Goal: Communication & Community: Share content

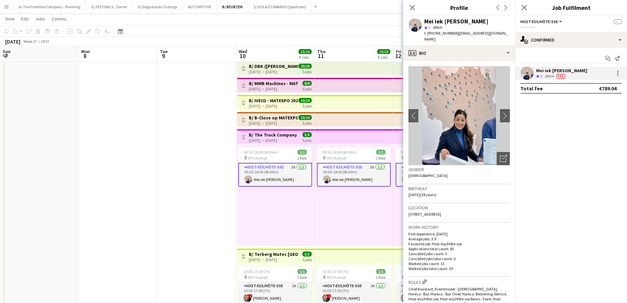
scroll to position [0, 213]
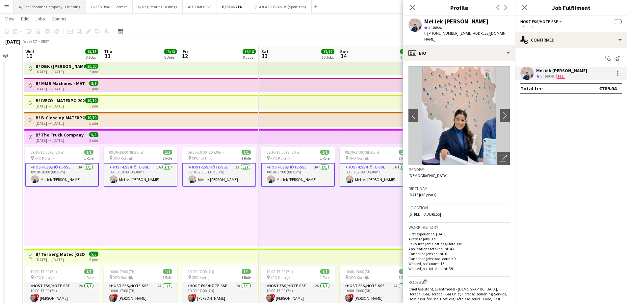
click at [59, 12] on button "A/ The Frontline Company - Planning Close" at bounding box center [50, 6] width 72 height 13
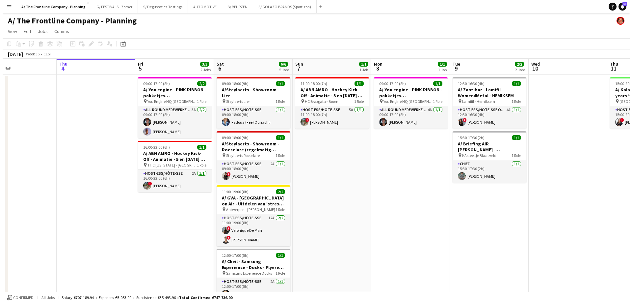
scroll to position [0, 195]
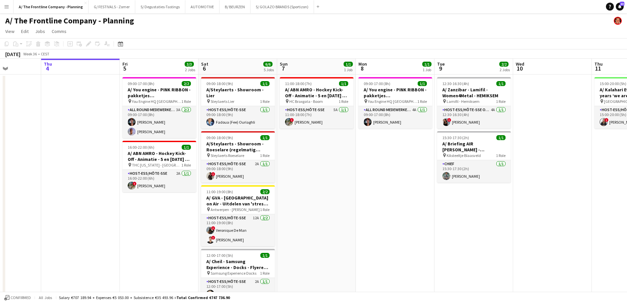
drag, startPoint x: 387, startPoint y: 162, endPoint x: 374, endPoint y: 162, distance: 12.8
click at [6, 8] on app-icon "Menu" at bounding box center [6, 6] width 5 height 5
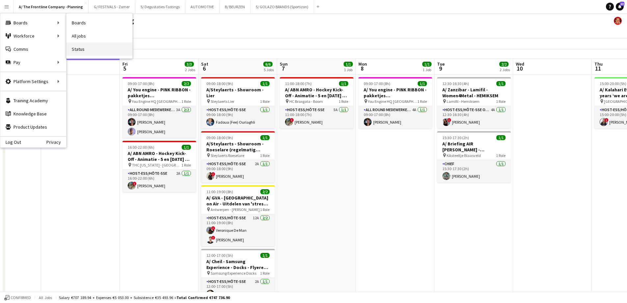
click at [89, 49] on link "Status" at bounding box center [100, 48] width 66 height 13
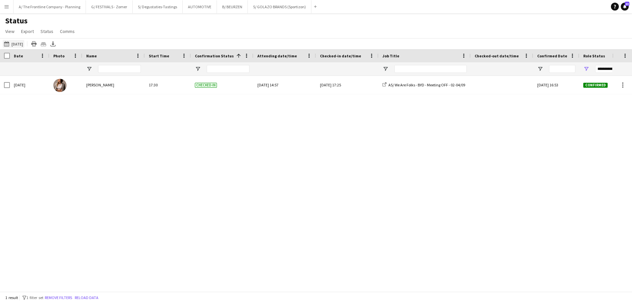
click at [24, 44] on button "[DATE] to [DATE] [DATE]" at bounding box center [14, 44] width 22 height 8
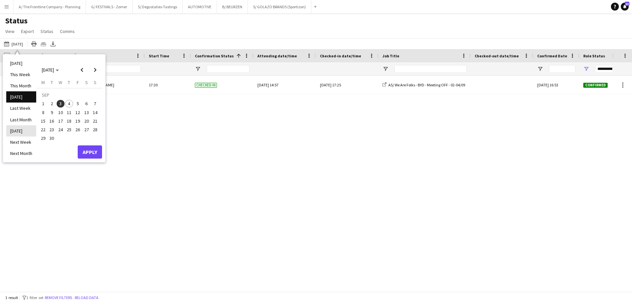
click at [25, 128] on li "[DATE]" at bounding box center [21, 130] width 30 height 11
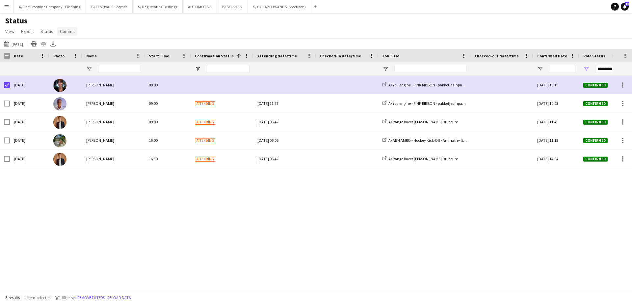
click at [65, 34] on span "Comms" at bounding box center [67, 31] width 15 height 6
click at [69, 45] on span "Send notification" at bounding box center [79, 45] width 34 height 6
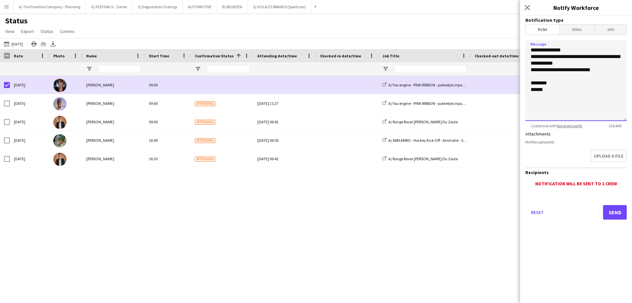
drag, startPoint x: 607, startPoint y: 73, endPoint x: 508, endPoint y: 57, distance: 100.2
click at [508, 57] on body "Menu Boards Boards Boards All jobs Status Workforce Workforce My Workforce Recr…" at bounding box center [316, 151] width 632 height 303
type textarea "**********"
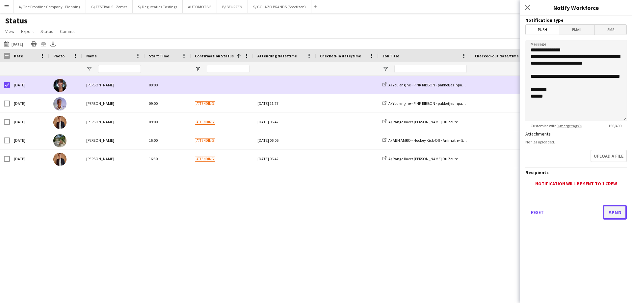
click at [611, 208] on button "Send" at bounding box center [615, 212] width 24 height 14
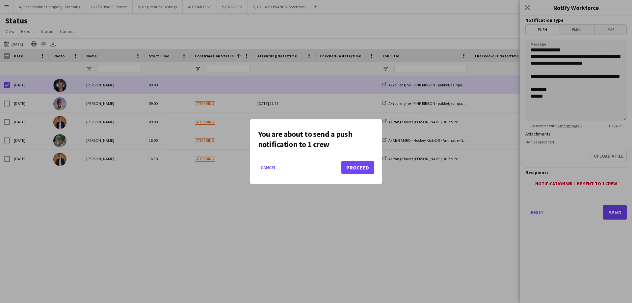
click at [367, 174] on mat-dialog-actions "Cancel Proceed" at bounding box center [316, 170] width 116 height 28
click at [362, 169] on button "Proceed" at bounding box center [358, 167] width 33 height 13
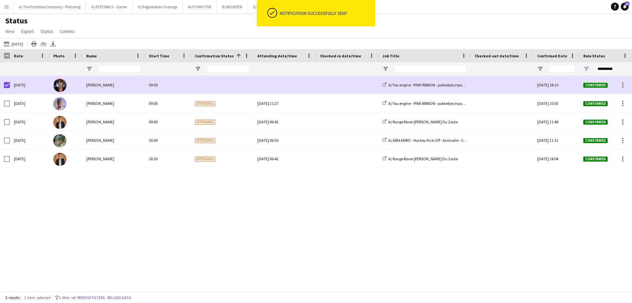
click at [232, 198] on div "[DATE] [PERSON_NAME] 09:00 A/ You engine - PINK RIBBON - pakketjes inpakken/sam…" at bounding box center [306, 181] width 613 height 210
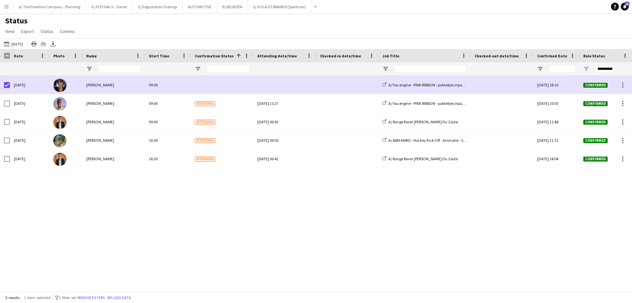
click at [8, 8] on app-icon "Menu" at bounding box center [6, 6] width 5 height 5
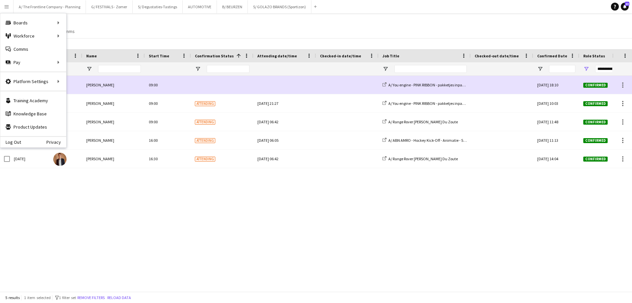
click at [201, 27] on div "Status View Views Default view New view Update view Delete view Edit name Custo…" at bounding box center [316, 27] width 632 height 22
